Goal: Task Accomplishment & Management: Complete application form

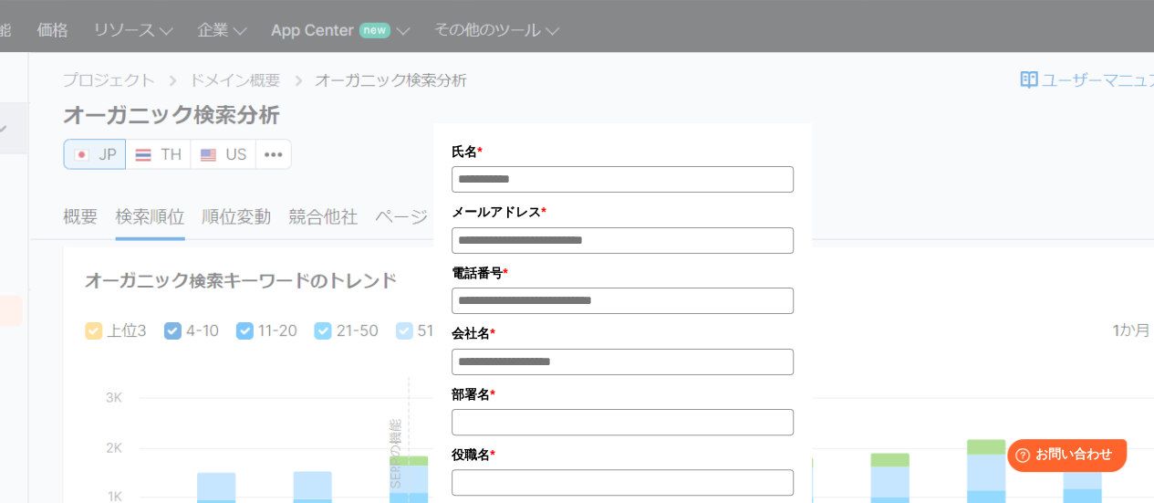
scroll to position [91, 0]
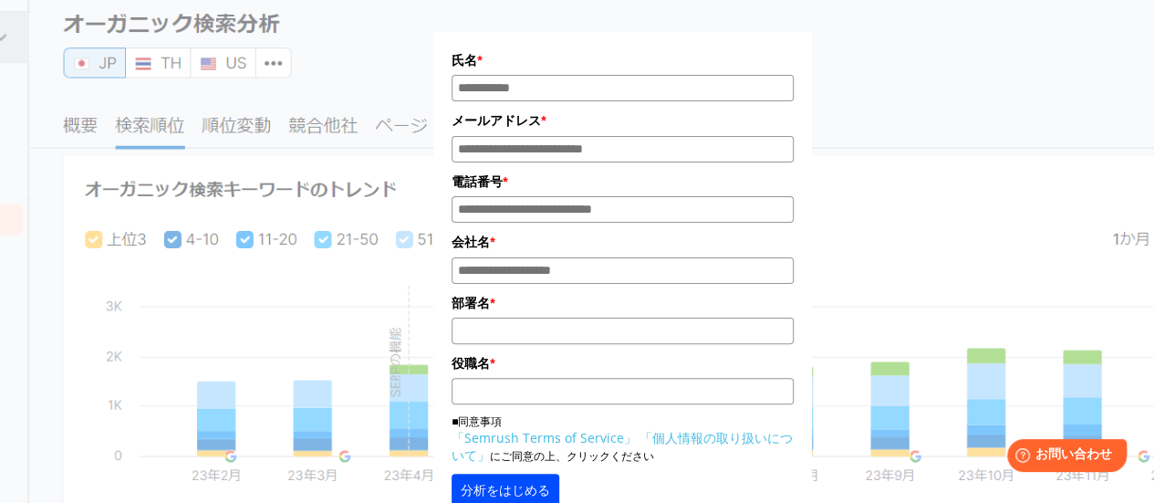
click at [581, 216] on input "電話番号*" at bounding box center [623, 209] width 342 height 26
click at [533, 267] on input "会社名 *" at bounding box center [623, 270] width 342 height 26
click at [537, 156] on input "メールアドレス*" at bounding box center [623, 149] width 342 height 26
click at [545, 90] on input "氏名*" at bounding box center [623, 88] width 342 height 26
click at [524, 200] on input "電話番号*" at bounding box center [623, 209] width 342 height 26
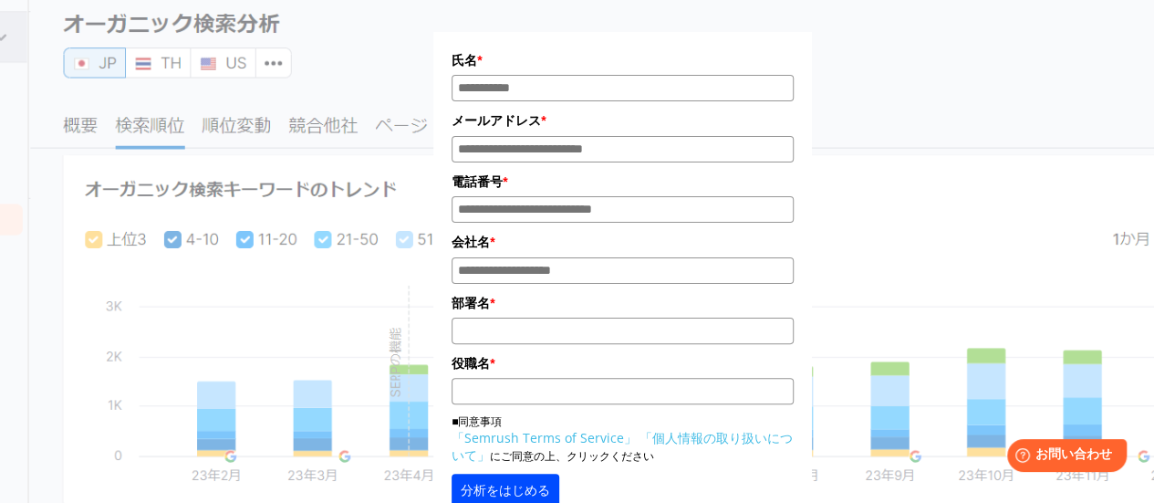
click at [524, 206] on input "電話番号*" at bounding box center [623, 209] width 342 height 26
click at [332, 253] on div "氏名 * メールアドレス * 電話番号 * 会社名 * *" at bounding box center [622, 262] width 880 height 660
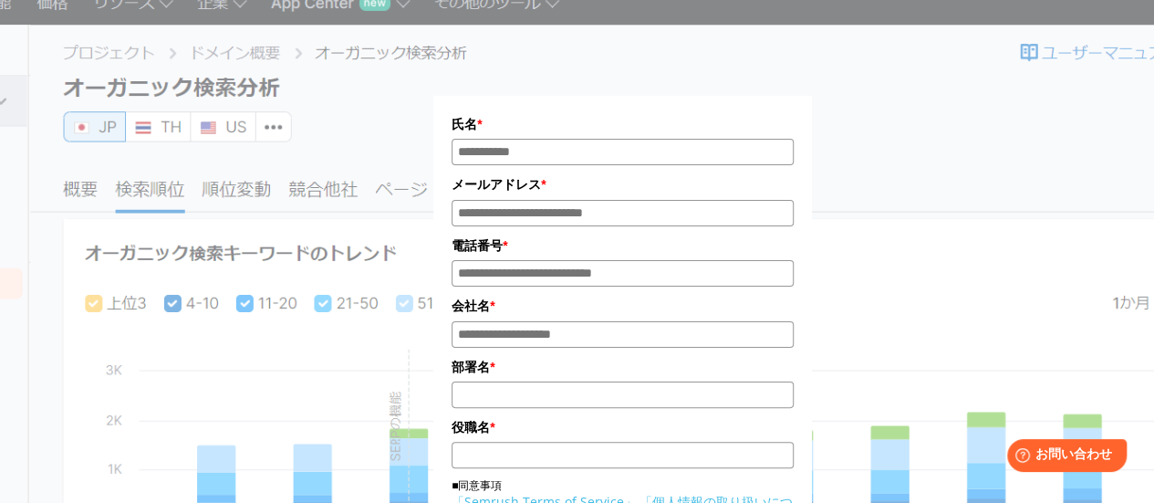
scroll to position [0, 0]
